Goal: Task Accomplishment & Management: Manage account settings

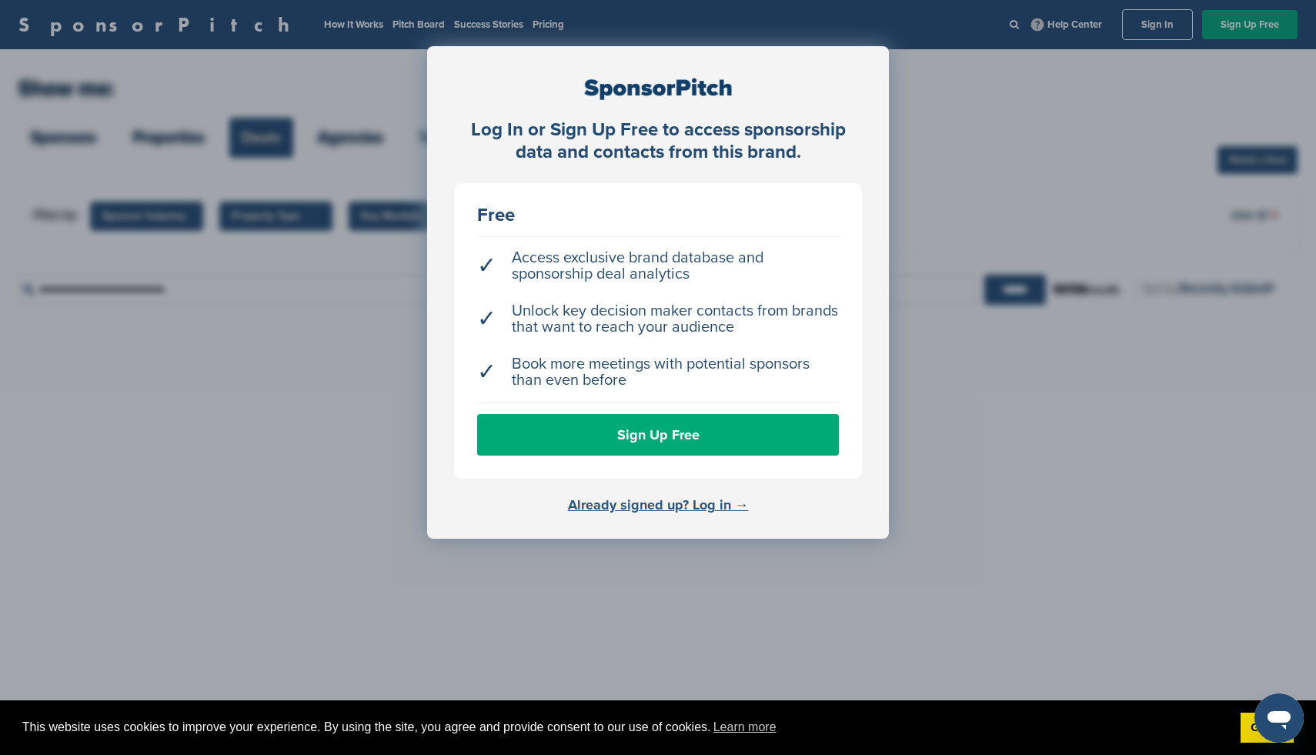
click at [654, 506] on link "Already signed up? Log in →" at bounding box center [658, 504] width 181 height 17
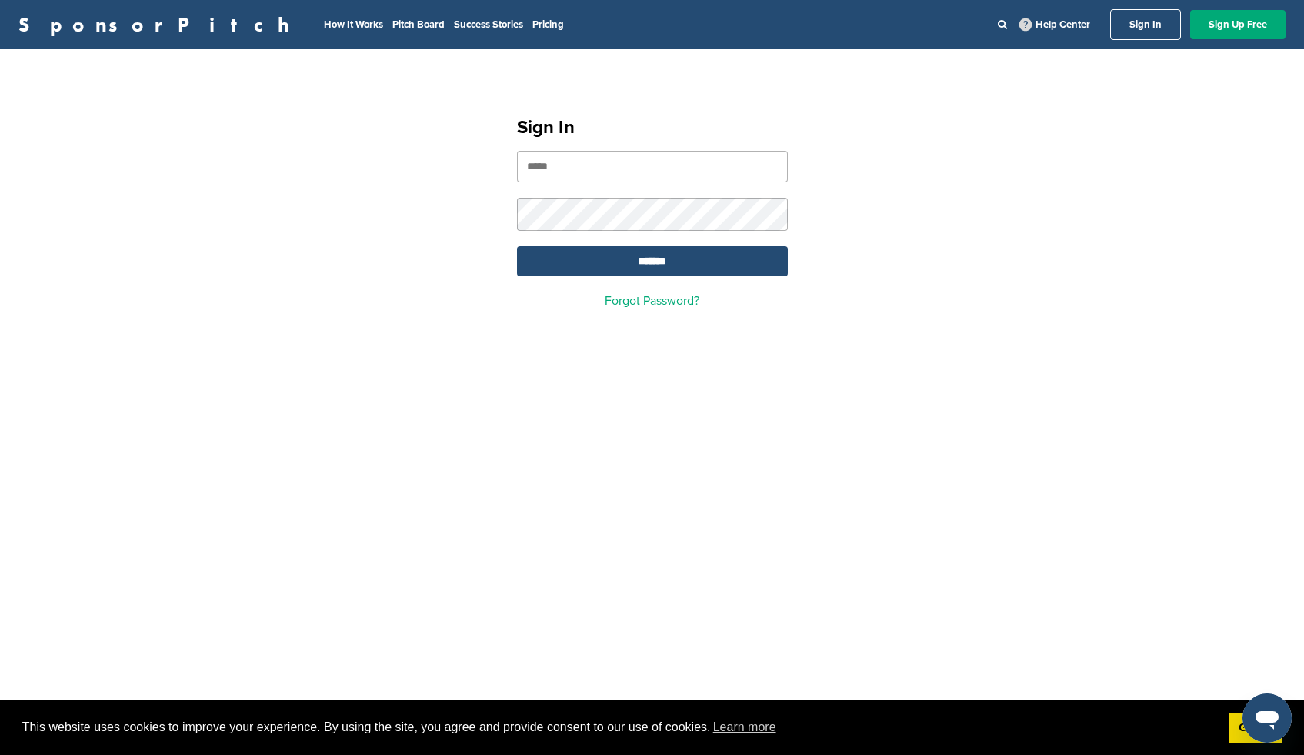
click at [539, 162] on input "email" at bounding box center [652, 167] width 271 height 32
type input "**********"
